Goal: Browse casually

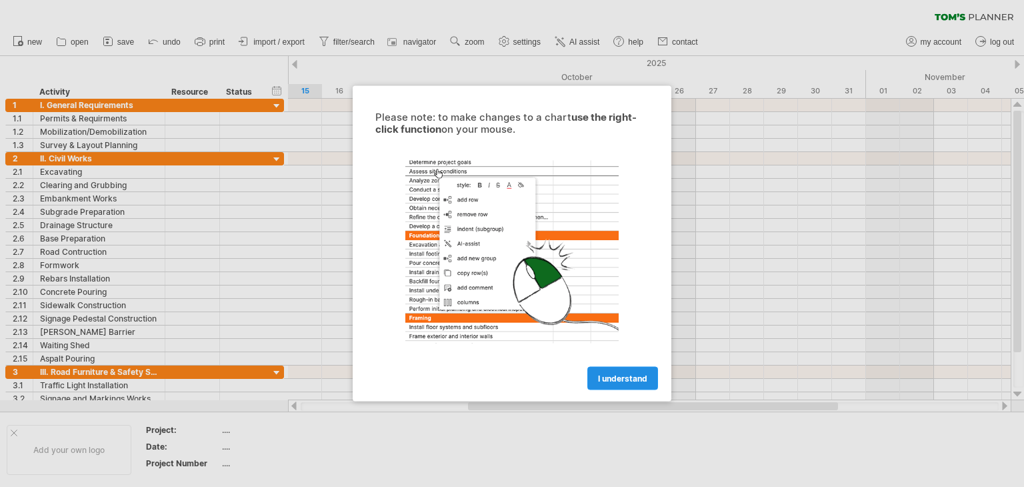
click at [611, 378] on span "I understand" at bounding box center [622, 378] width 49 height 10
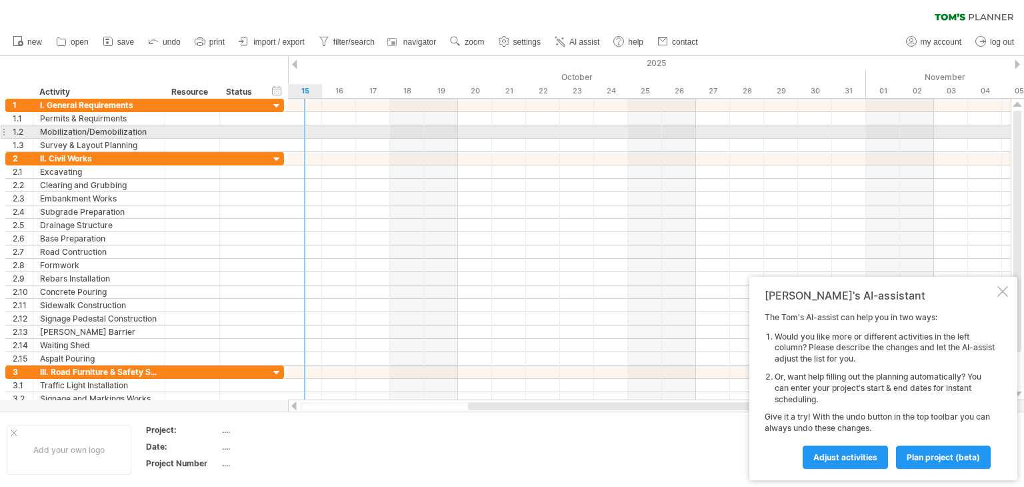
click at [294, 126] on div at bounding box center [649, 131] width 723 height 13
click at [304, 135] on div at bounding box center [649, 131] width 723 height 13
click at [311, 130] on div at bounding box center [649, 131] width 723 height 13
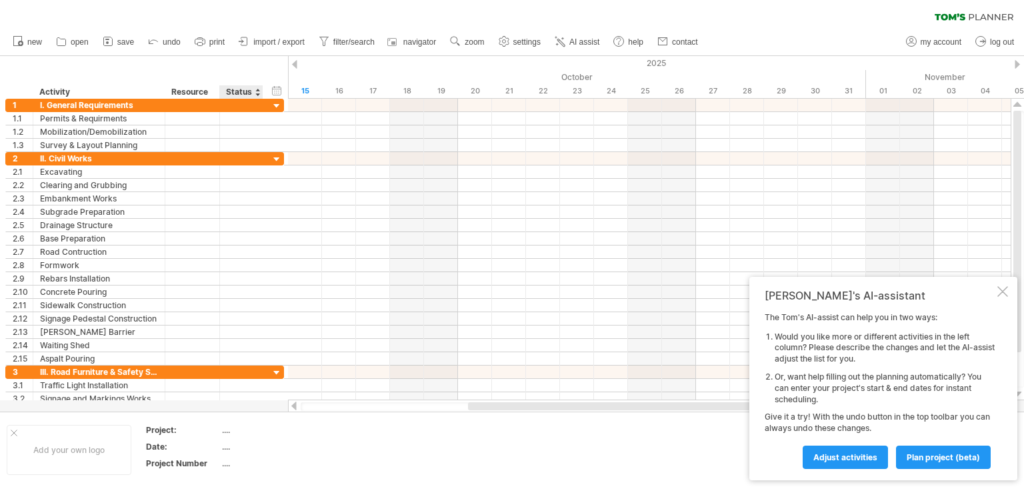
click at [232, 431] on div "...." at bounding box center [278, 429] width 112 height 11
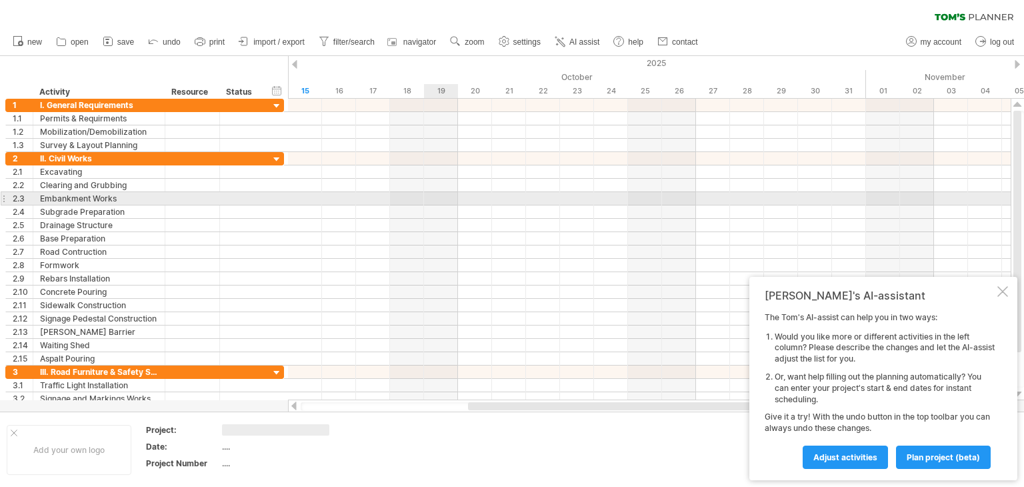
click at [439, 201] on div at bounding box center [649, 198] width 723 height 13
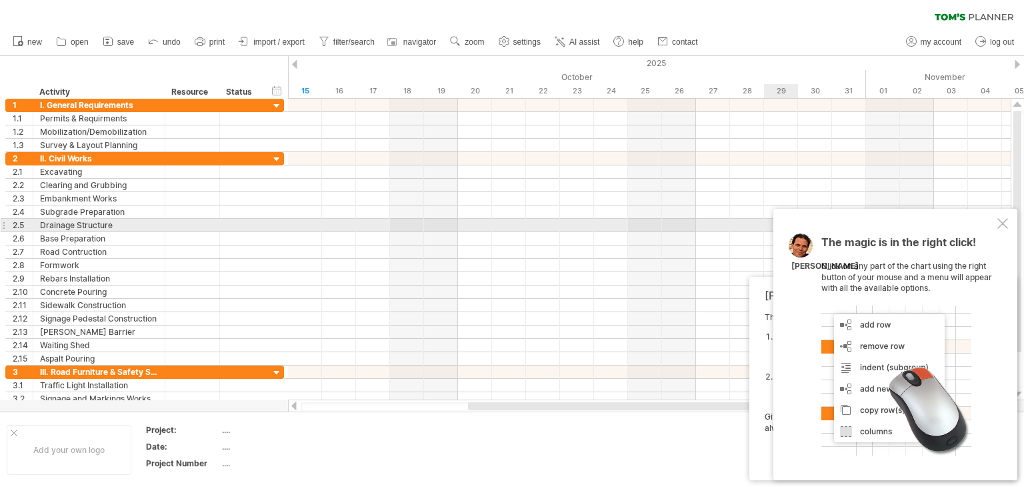
click at [1004, 222] on div at bounding box center [1003, 223] width 11 height 11
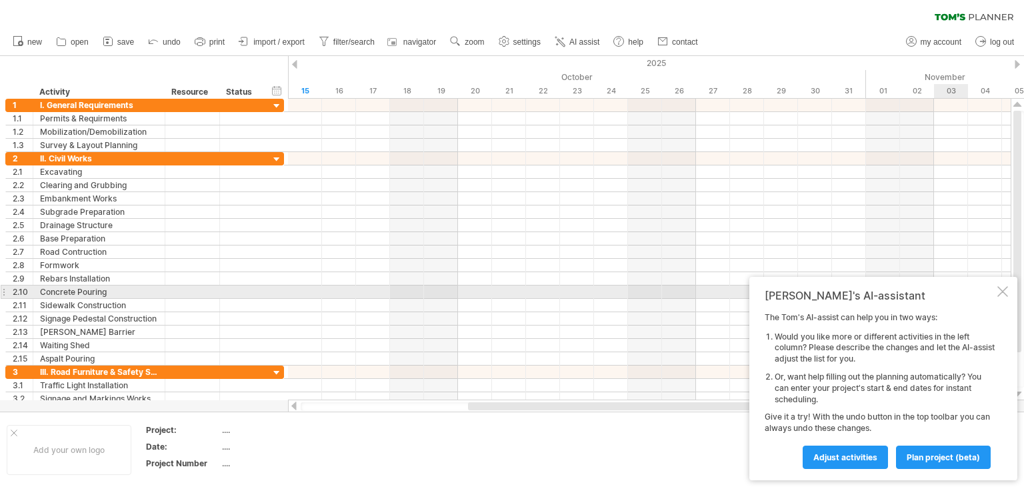
click at [1006, 291] on div at bounding box center [1003, 291] width 11 height 11
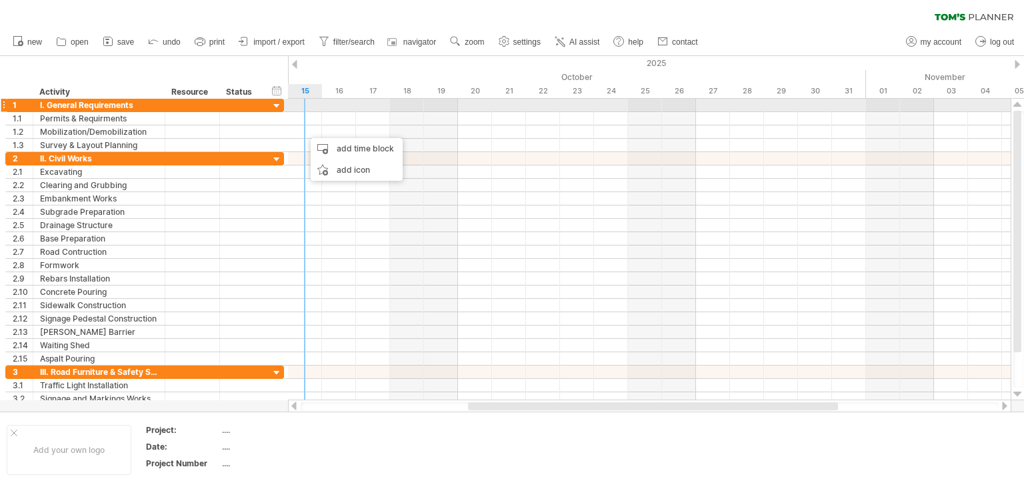
click at [306, 107] on div at bounding box center [649, 105] width 723 height 13
drag, startPoint x: 305, startPoint y: 109, endPoint x: 363, endPoint y: 112, distance: 58.1
click at [363, 112] on div at bounding box center [649, 125] width 723 height 53
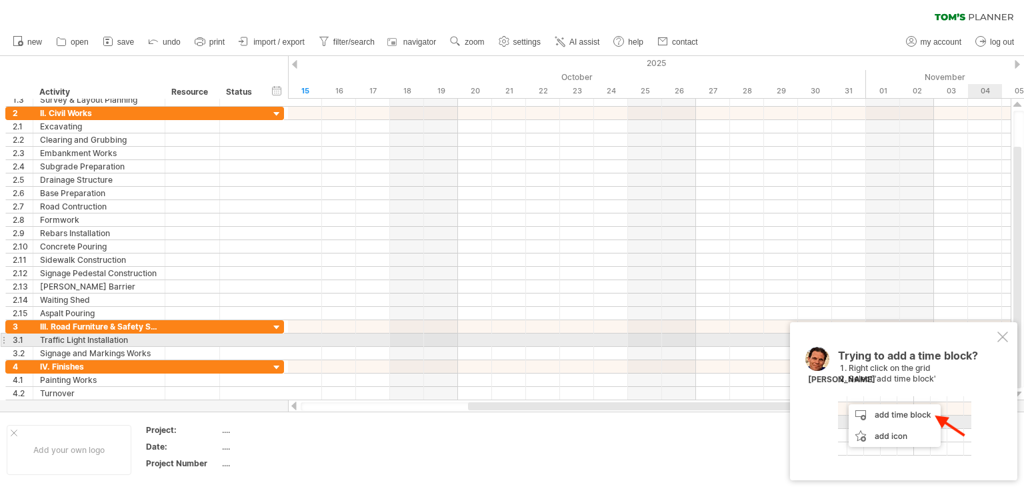
click at [1004, 335] on div at bounding box center [1003, 336] width 11 height 11
